Goal: Information Seeking & Learning: Find specific page/section

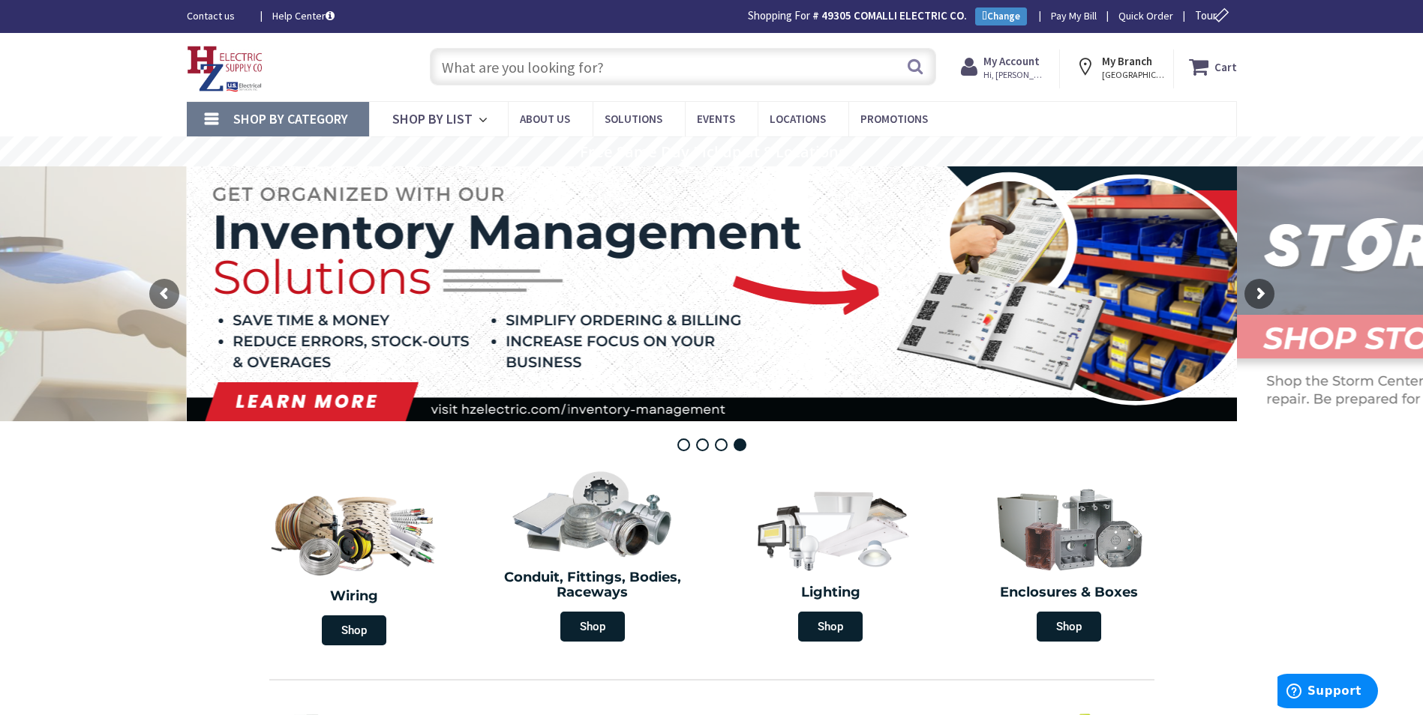
click at [482, 67] on input "text" at bounding box center [683, 66] width 506 height 37
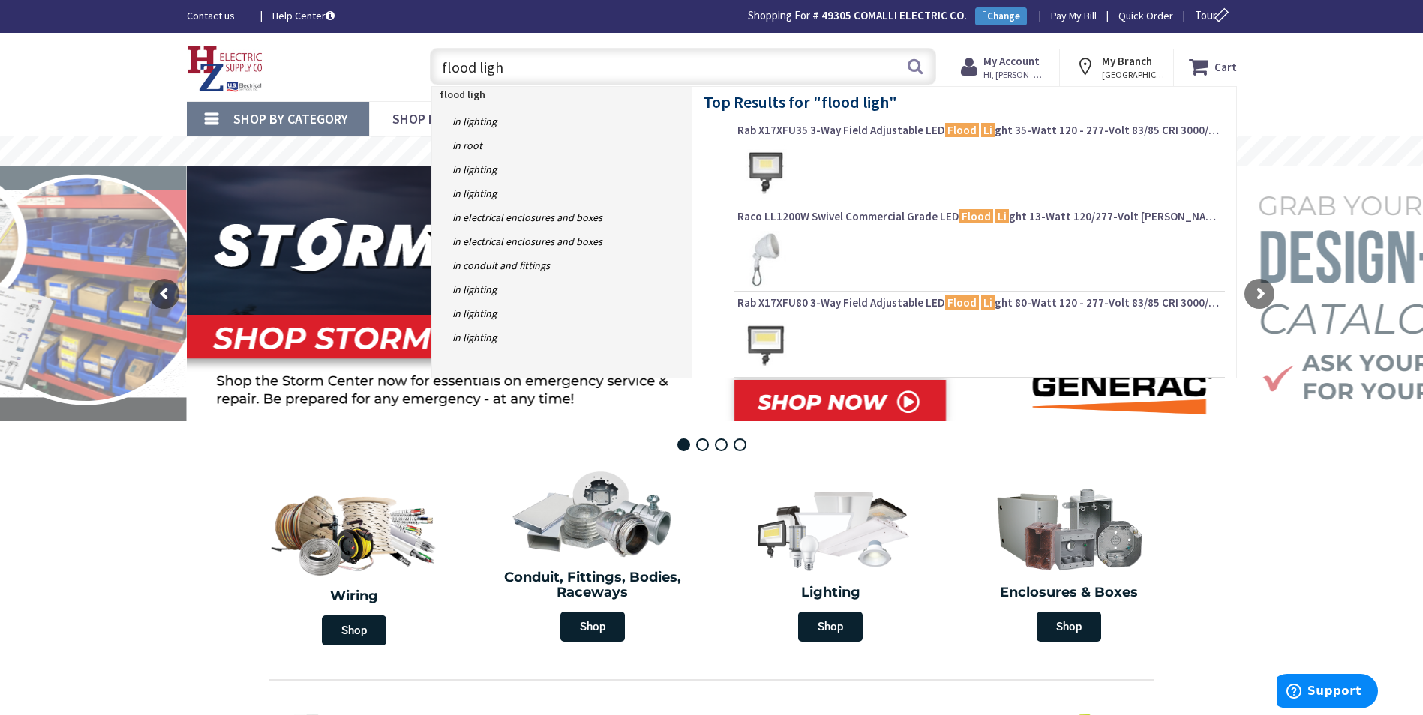
type input "flood light"
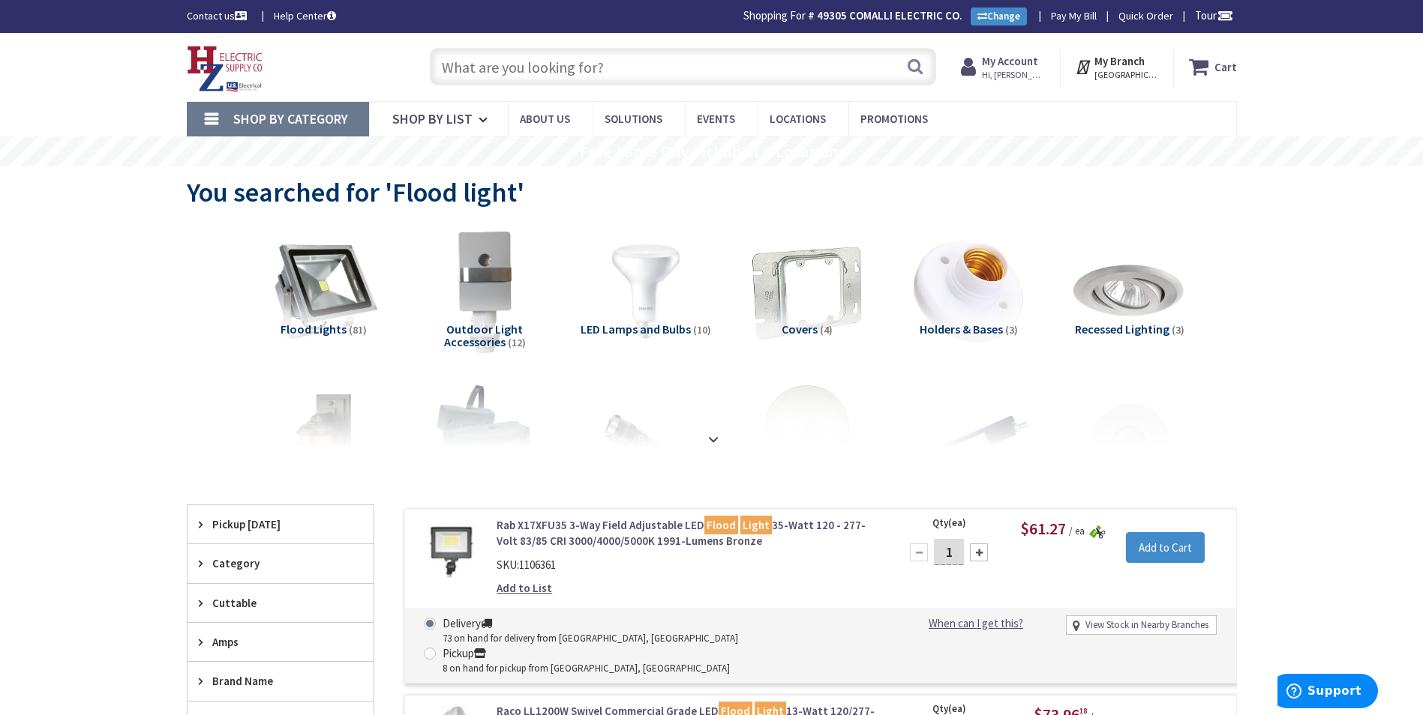
click at [500, 70] on input "text" at bounding box center [683, 66] width 506 height 37
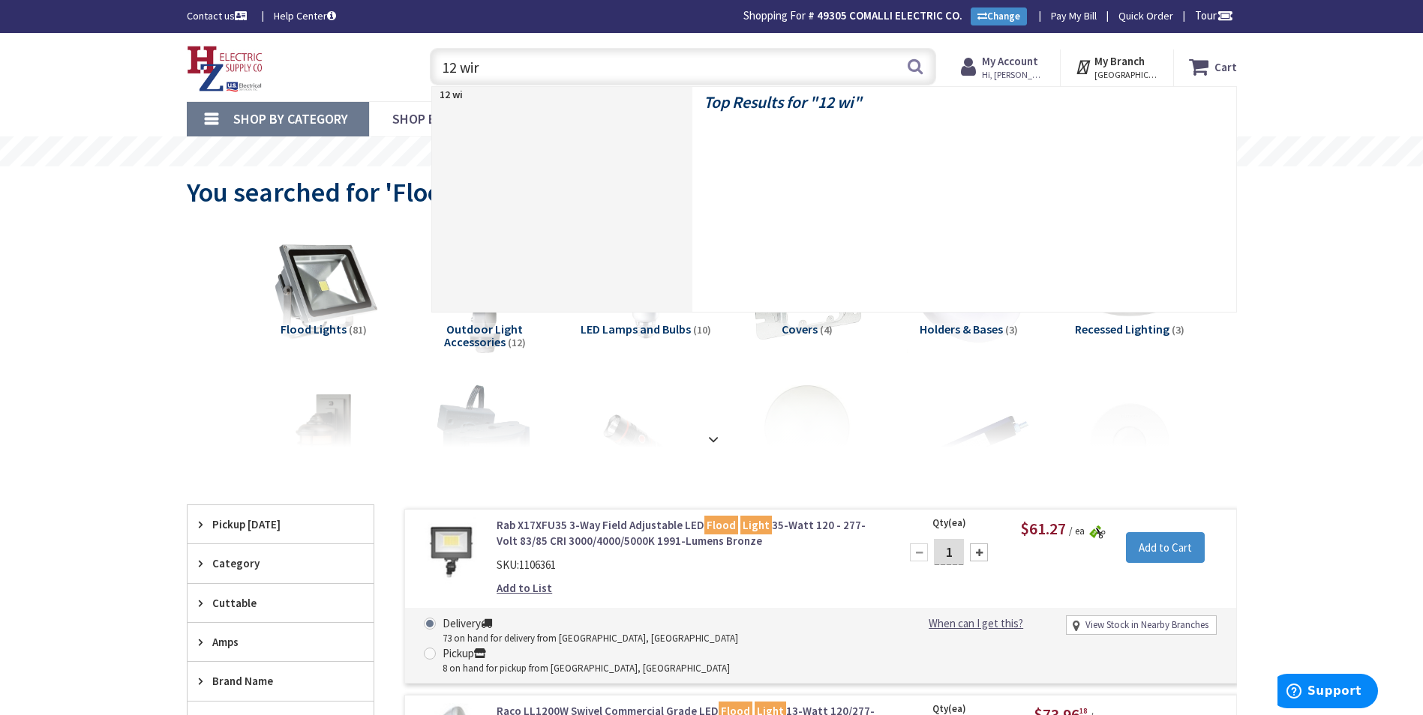
type input "12 wire"
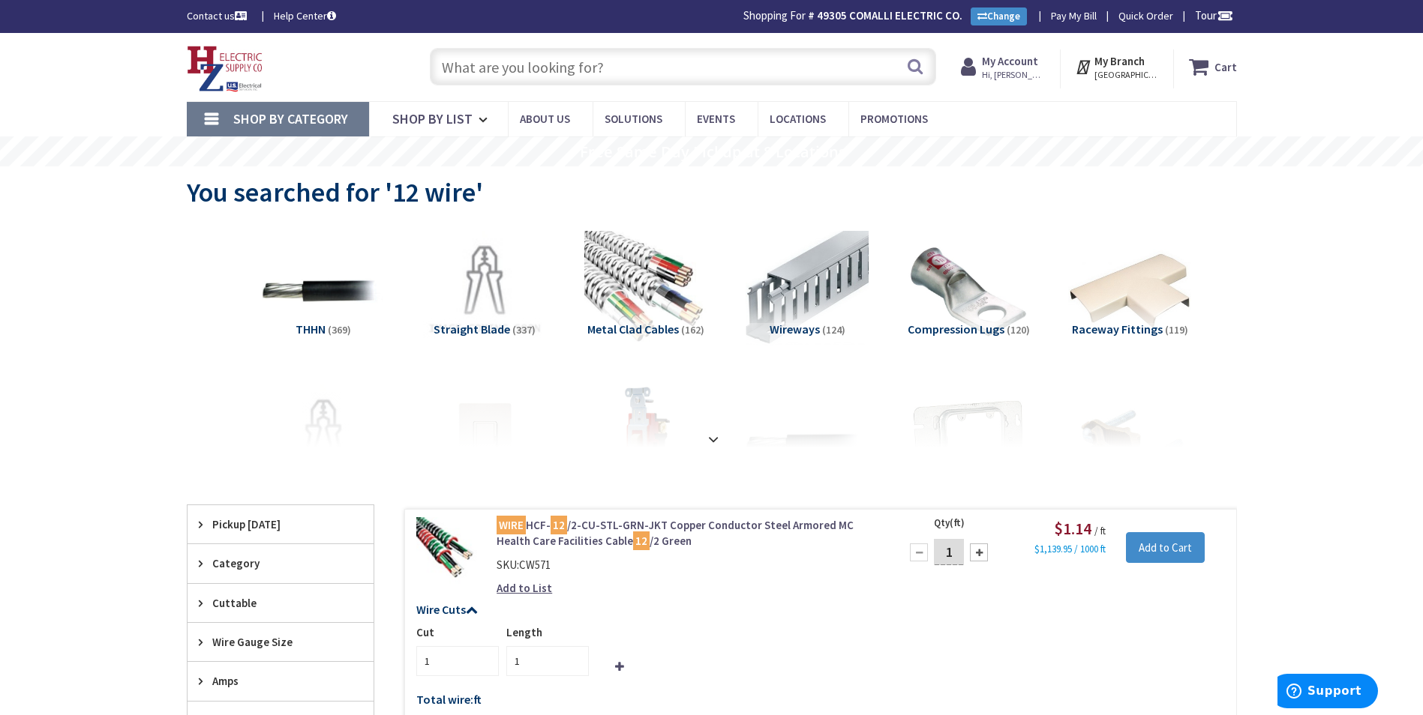
click at [520, 66] on input "text" at bounding box center [683, 66] width 506 height 37
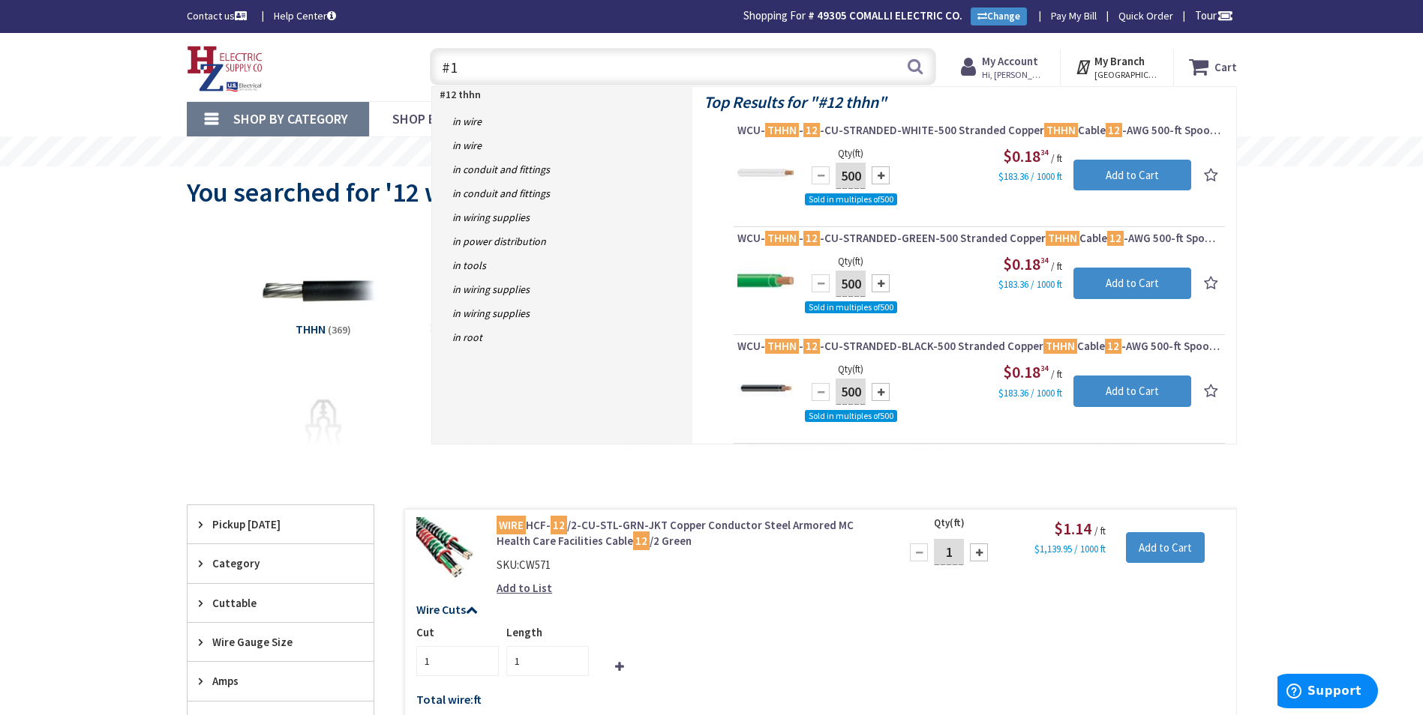
type input "#"
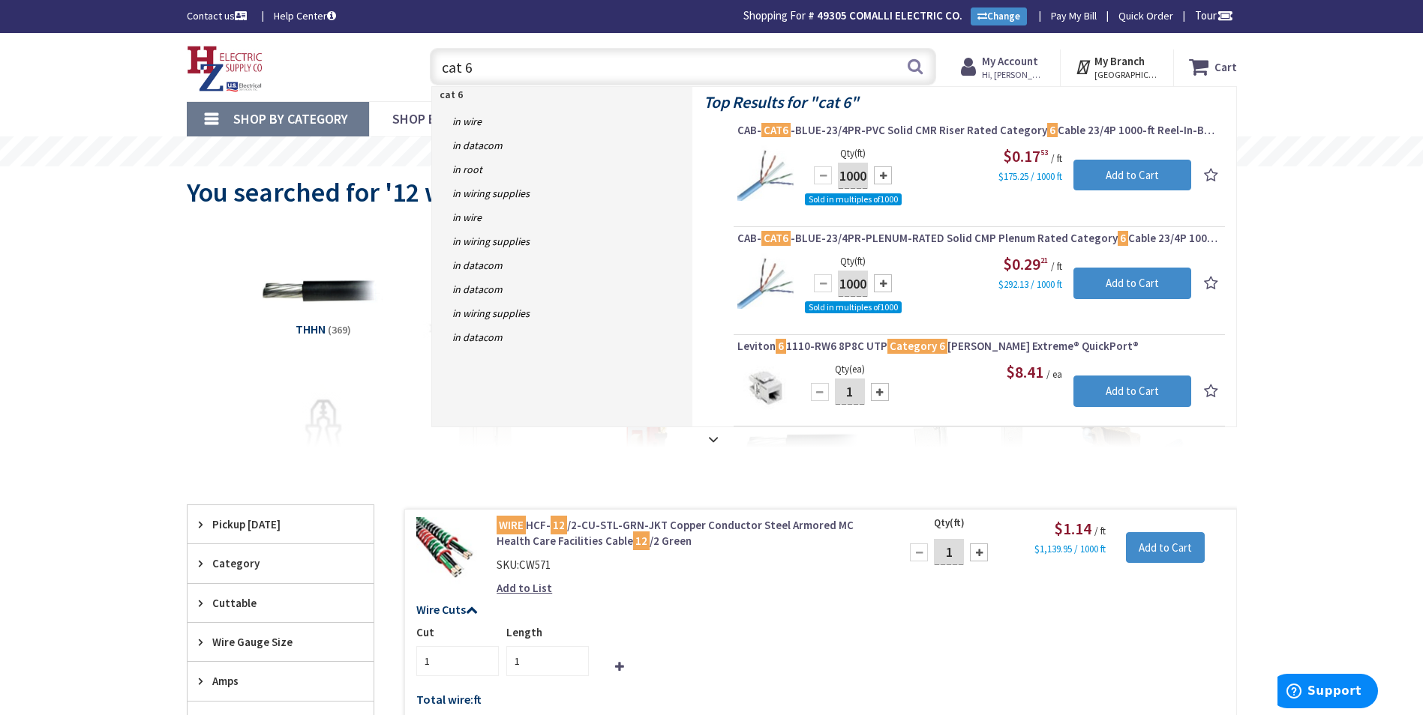
click at [485, 71] on input "cat 6" at bounding box center [683, 66] width 506 height 37
type input "c"
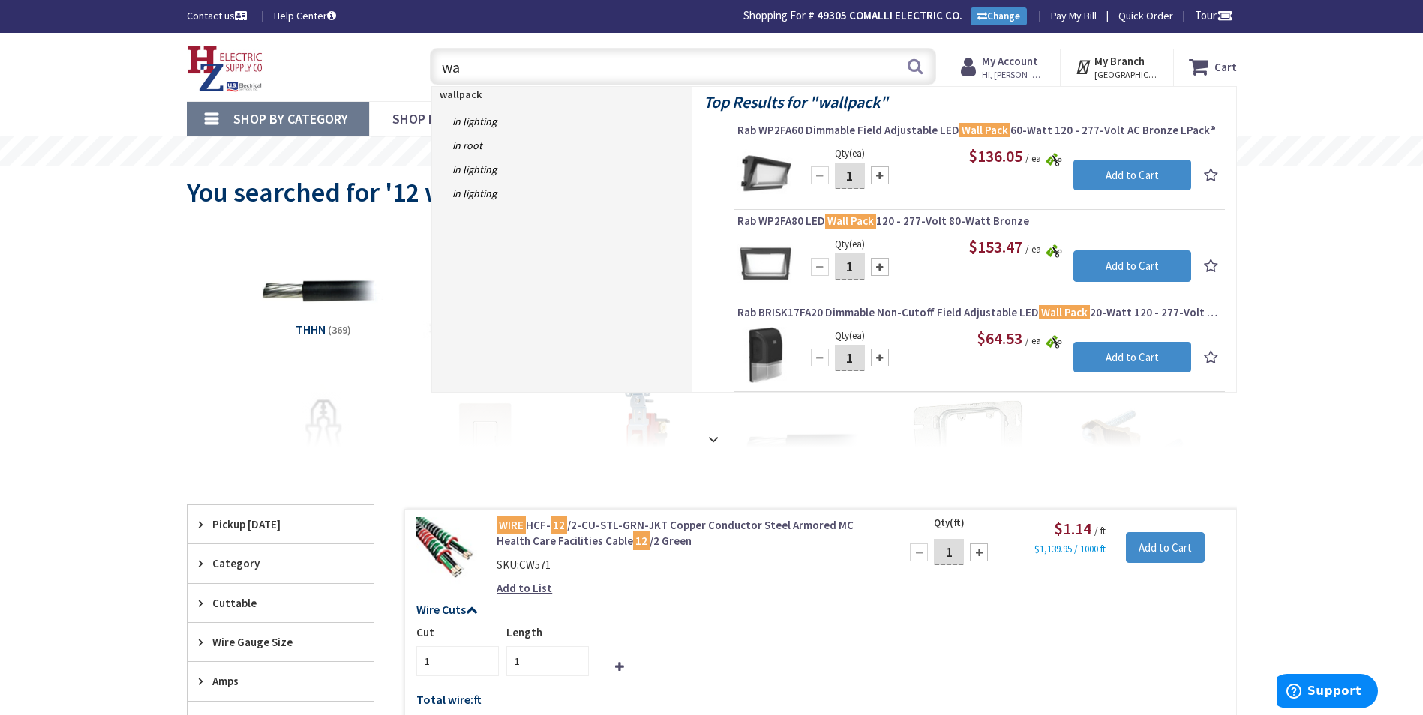
type input "w"
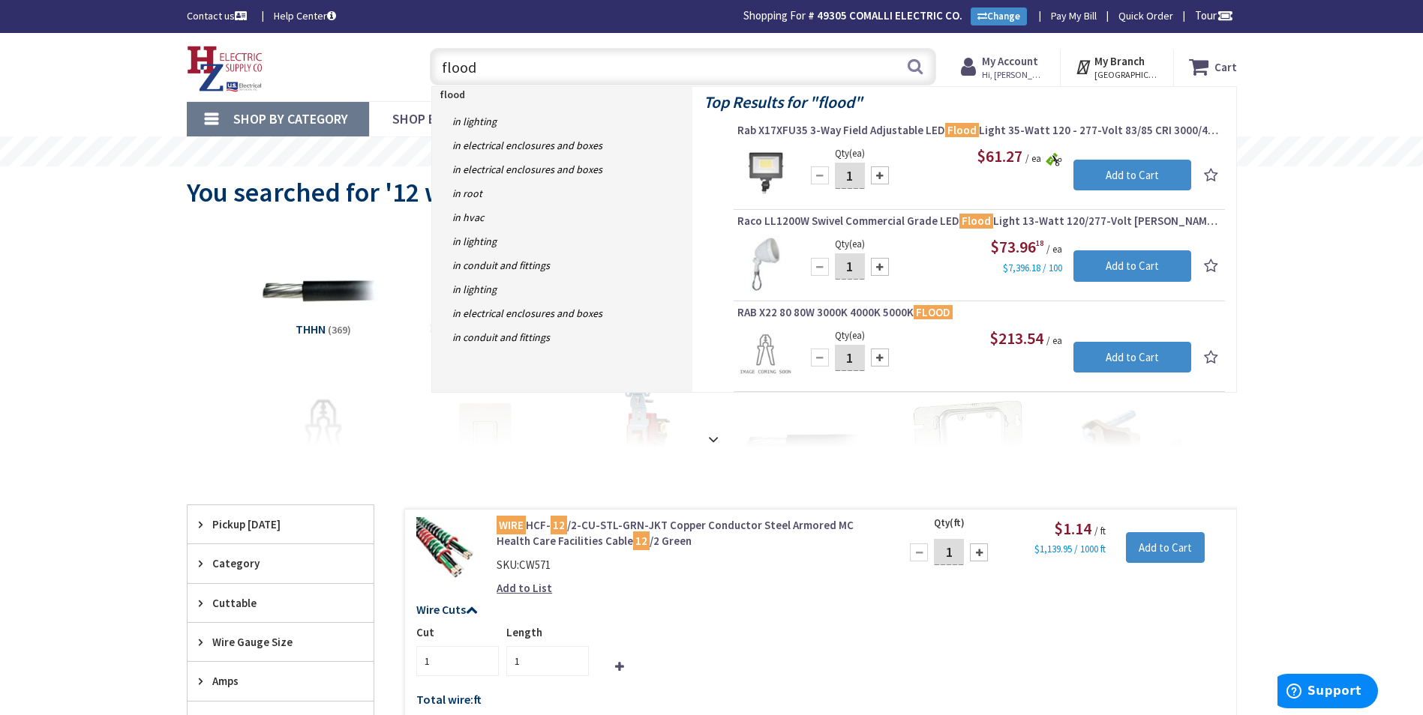
type input "flood"
